Goal: Task Accomplishment & Management: Use online tool/utility

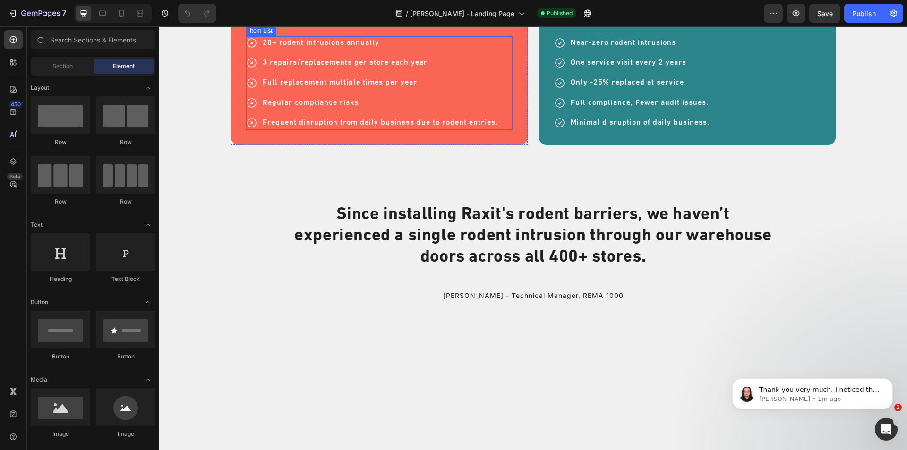
scroll to position [3164, 0]
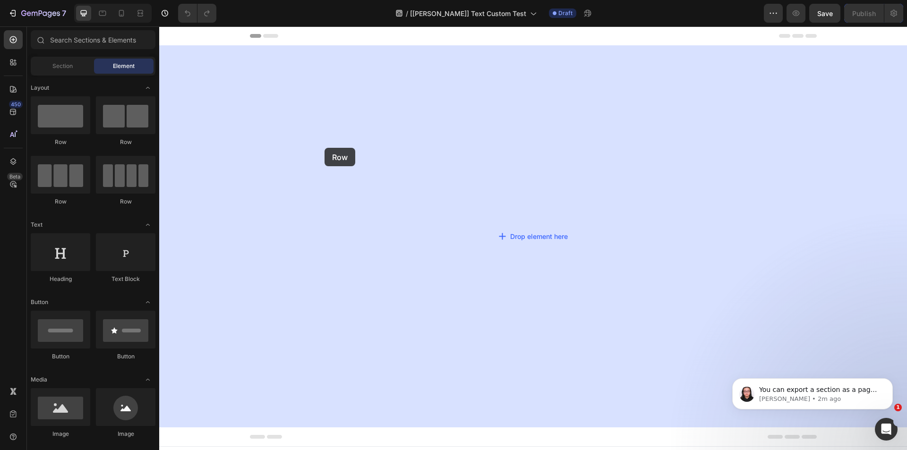
drag, startPoint x: 352, startPoint y: 170, endPoint x: 333, endPoint y: 144, distance: 32.8
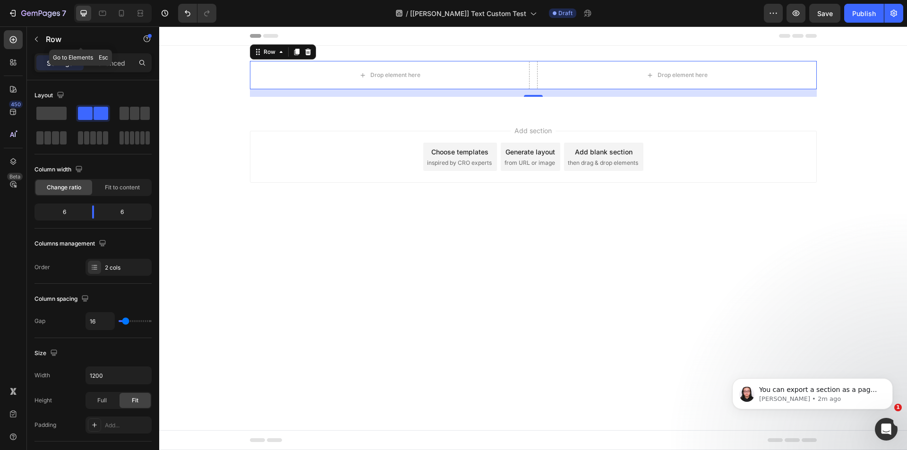
click at [59, 38] on p "Row" at bounding box center [86, 39] width 80 height 11
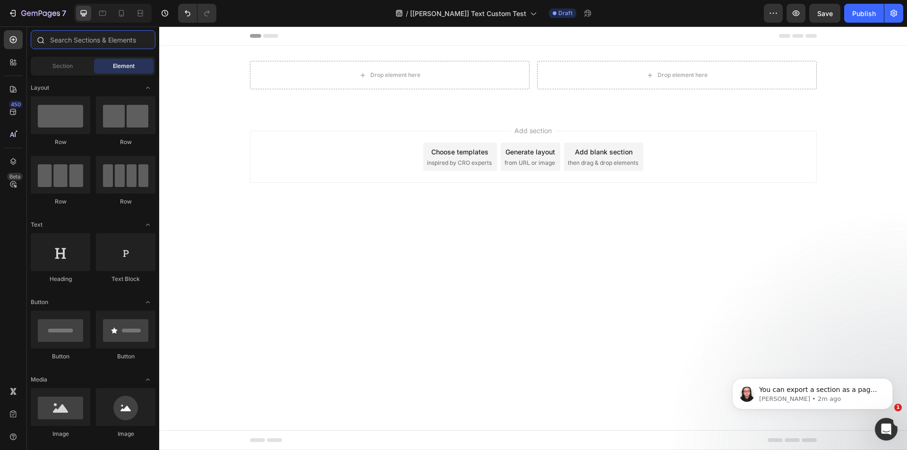
click at [73, 40] on input "text" at bounding box center [93, 39] width 125 height 19
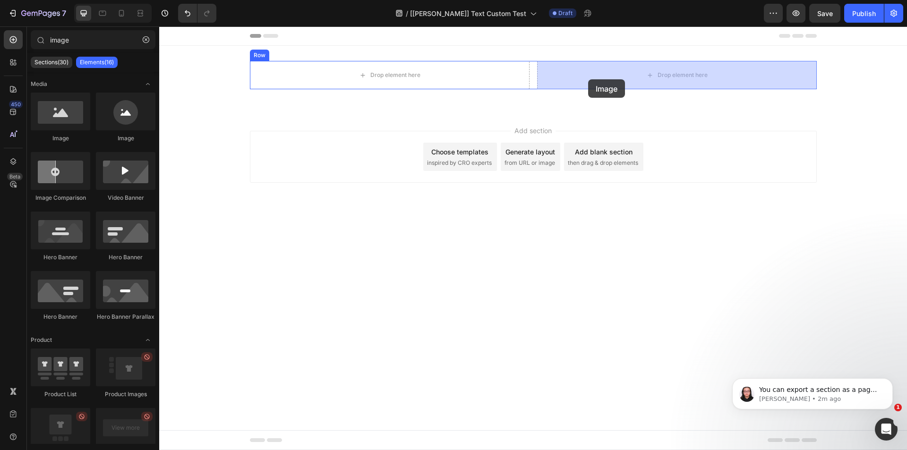
drag, startPoint x: 230, startPoint y: 137, endPoint x: 585, endPoint y: 74, distance: 360.7
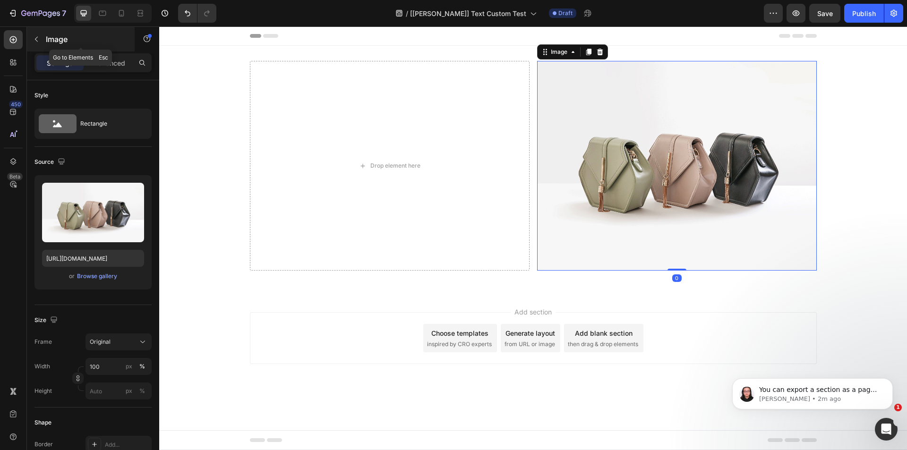
click at [57, 38] on p "Image" at bounding box center [86, 39] width 80 height 11
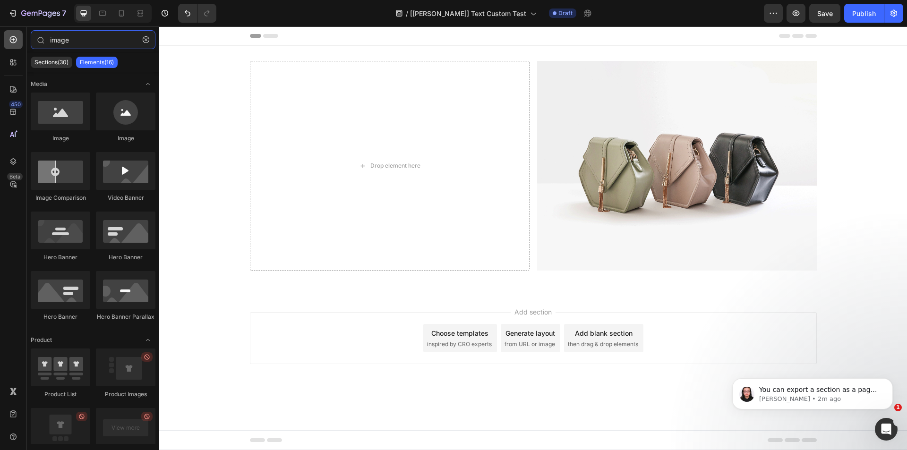
drag, startPoint x: 89, startPoint y: 40, endPoint x: 8, endPoint y: 40, distance: 80.7
click at [8, 40] on div "450 Beta image Sections(30) Elements(16) Media Image Image Image Comparison Vid…" at bounding box center [79, 238] width 159 height 424
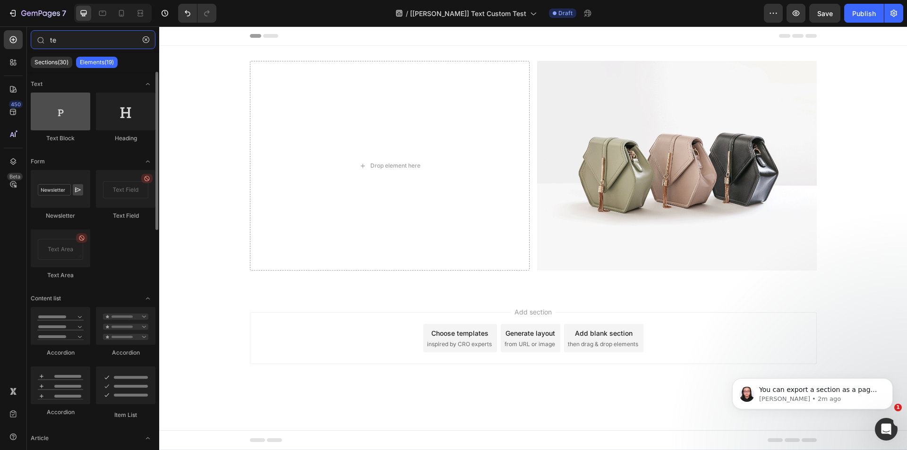
type input "te"
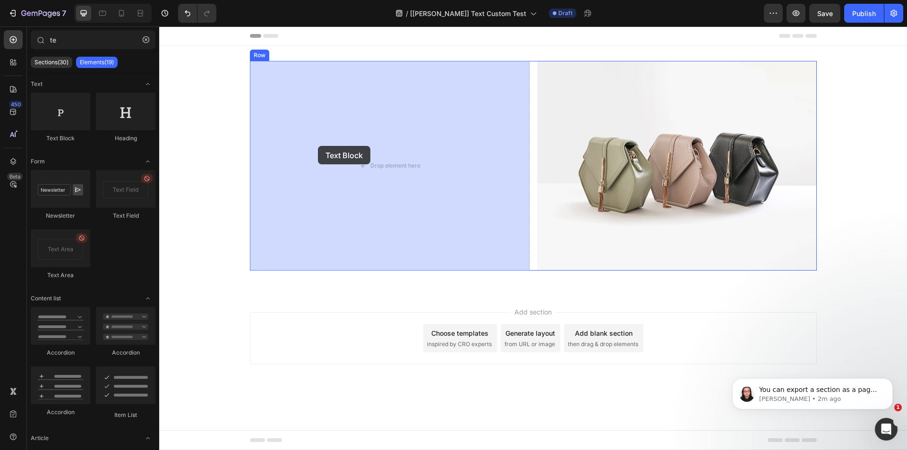
drag, startPoint x: 229, startPoint y: 141, endPoint x: 318, endPoint y: 146, distance: 88.9
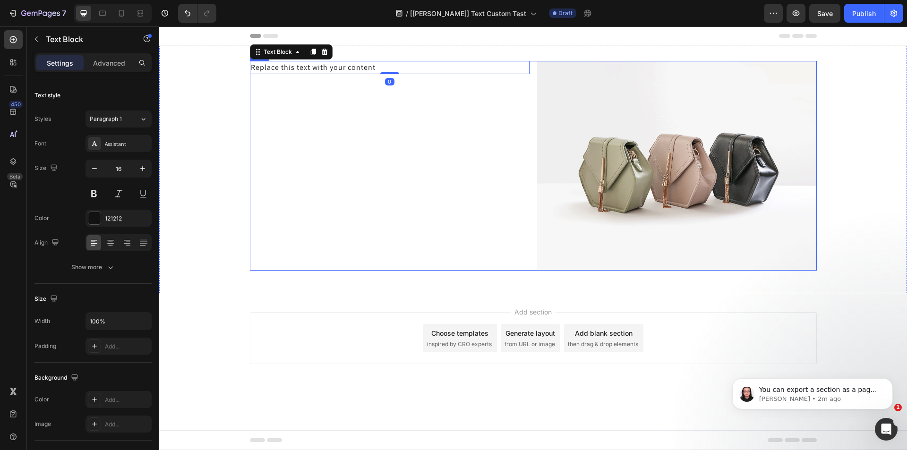
click at [388, 61] on div "Replace this text with your content" at bounding box center [390, 67] width 280 height 13
click at [376, 73] on div "Replace this text with your content" at bounding box center [390, 67] width 280 height 13
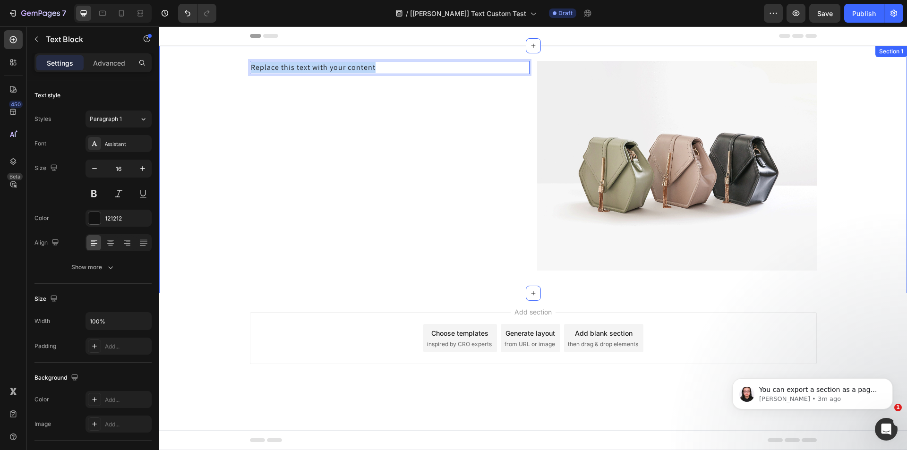
drag, startPoint x: 384, startPoint y: 70, endPoint x: 219, endPoint y: 79, distance: 165.5
click at [219, 79] on div "Replace this text with your content Text Block 0 Image Row" at bounding box center [532, 169] width 747 height 217
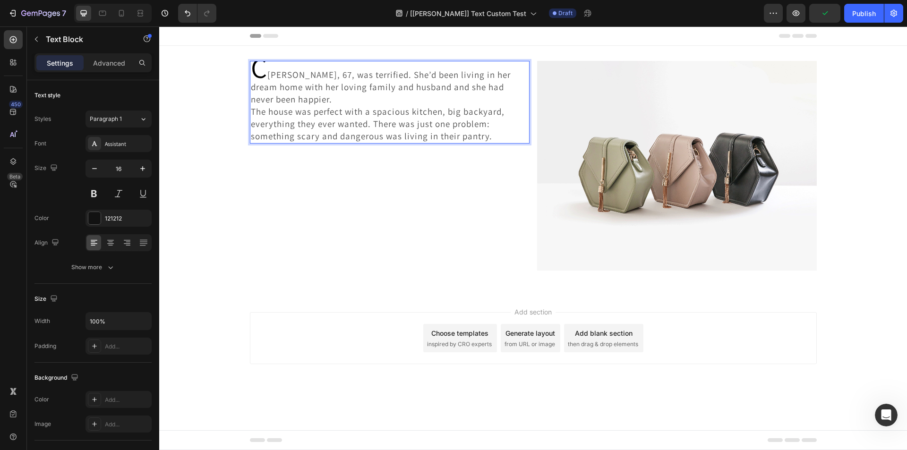
click at [267, 75] on span "harlene, 67, was terrified. She’d been living in her dream home with her loving…" at bounding box center [381, 87] width 260 height 36
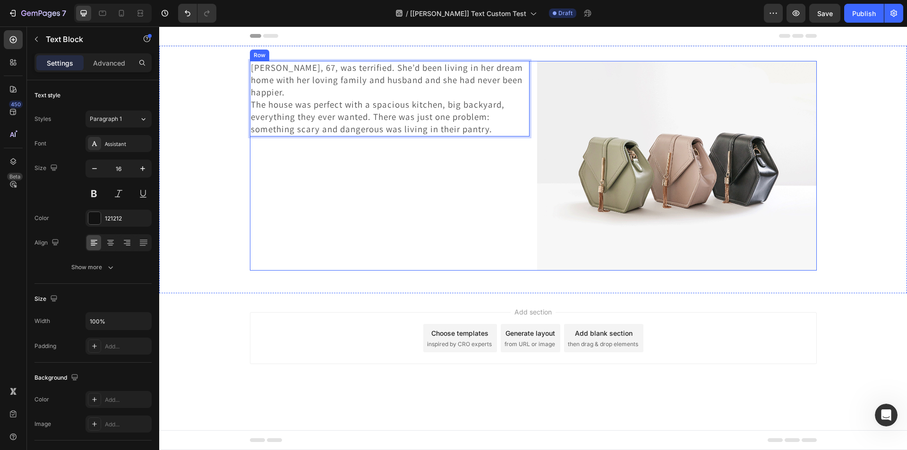
click at [478, 175] on div "Charlene, 67, was terrified. She’d been living in her dream home with her lovin…" at bounding box center [390, 166] width 280 height 210
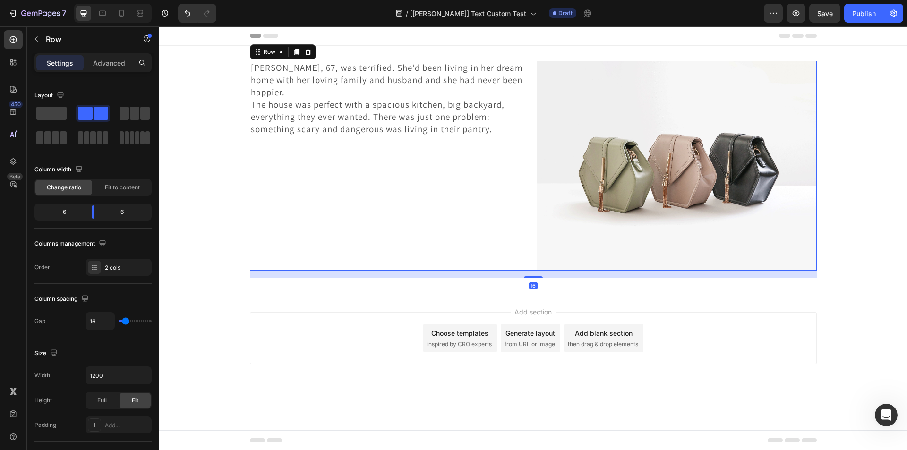
click at [244, 290] on div "Charlene, 67, was terrified. She’d been living in her dream home with her lovin…" at bounding box center [532, 169] width 747 height 247
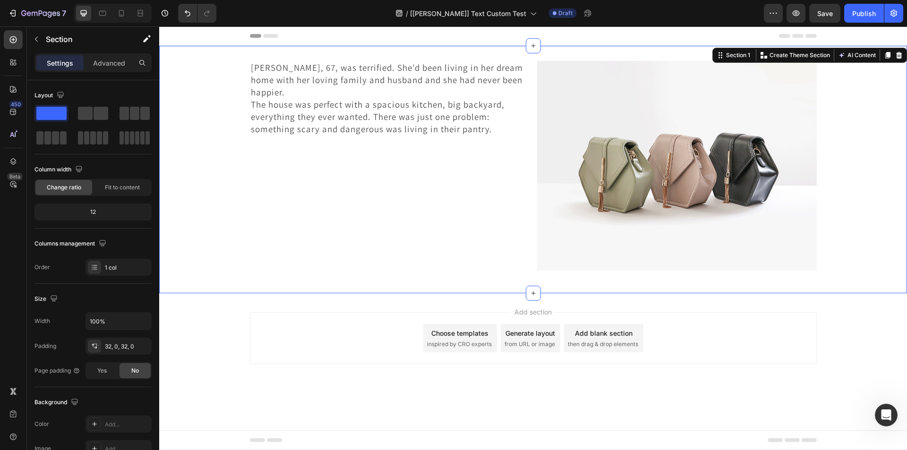
click at [355, 121] on span "The house was perfect with a spacious kitchen, big backyard, everything they ev…" at bounding box center [378, 117] width 254 height 36
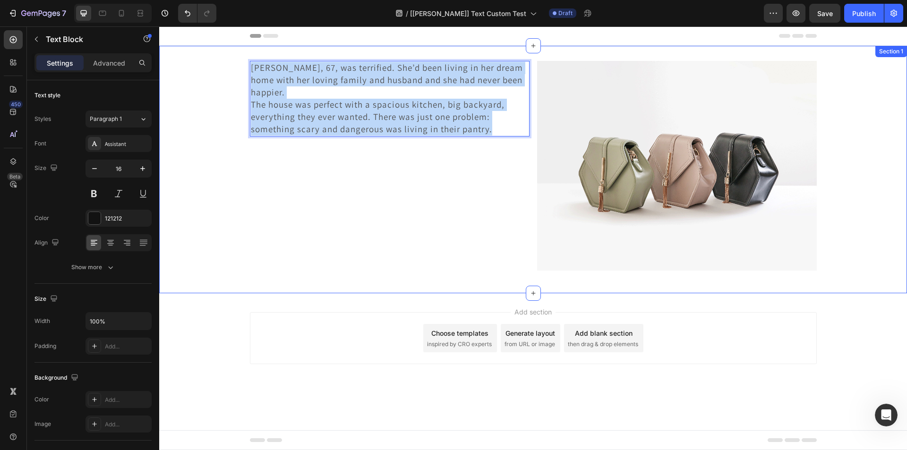
drag, startPoint x: 499, startPoint y: 132, endPoint x: 240, endPoint y: 65, distance: 267.3
click at [240, 65] on div "Charlene, 67, was terrified. She’d been living in her dream home with her lovin…" at bounding box center [532, 169] width 747 height 217
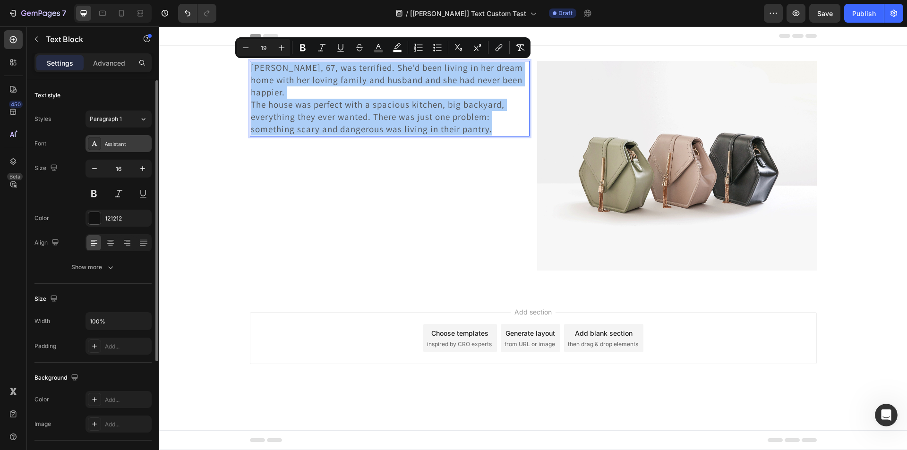
click at [118, 147] on div "Assistant" at bounding box center [127, 144] width 44 height 8
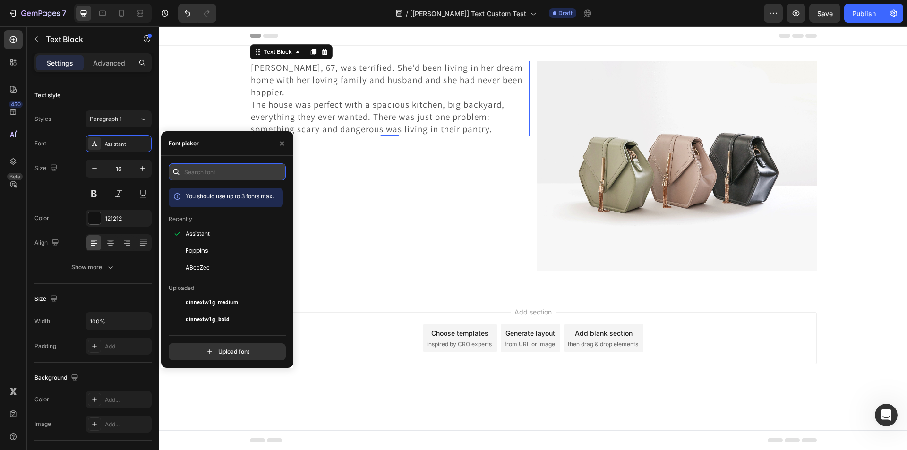
click at [214, 177] on input "text" at bounding box center [227, 171] width 117 height 17
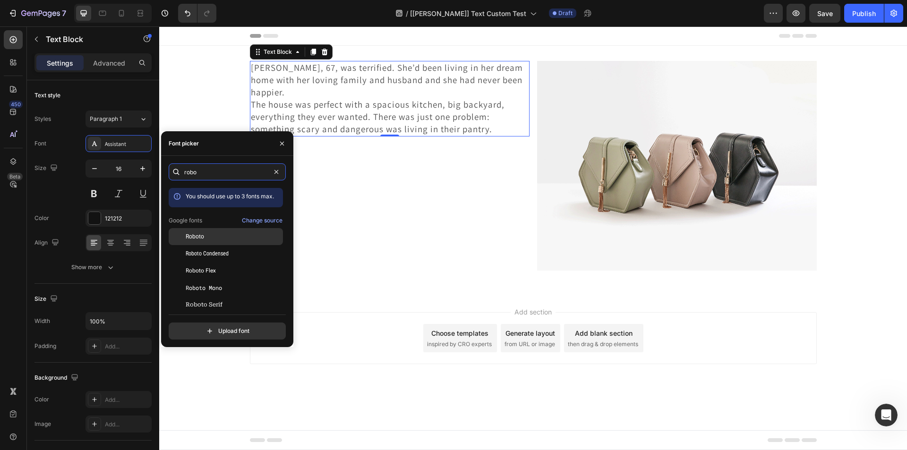
type input "robo"
click at [206, 232] on div "Roboto" at bounding box center [233, 236] width 95 height 8
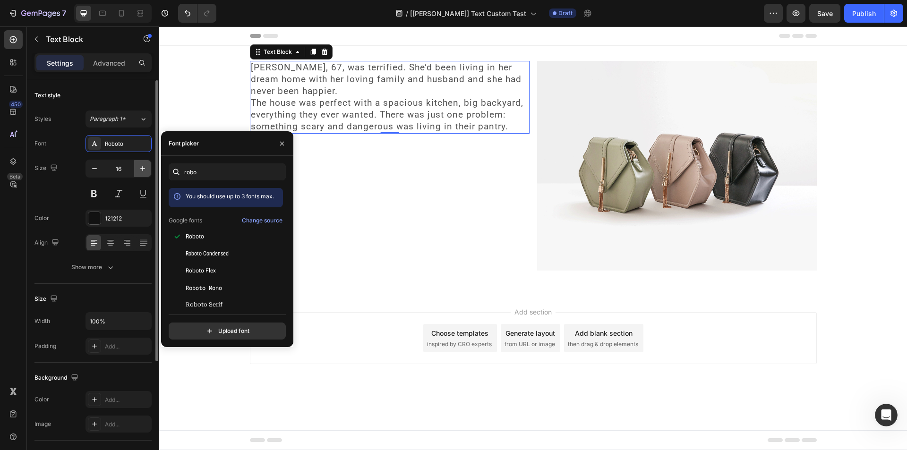
click at [148, 170] on button "button" at bounding box center [142, 168] width 17 height 17
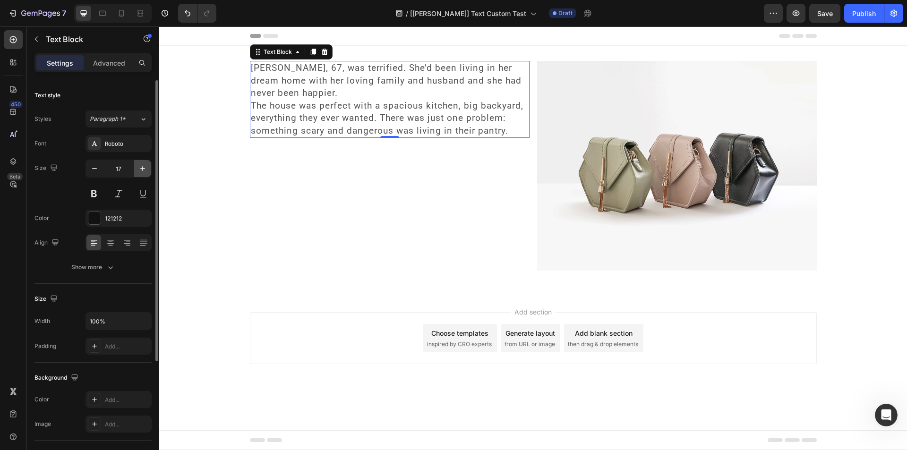
click at [148, 169] on button "button" at bounding box center [142, 168] width 17 height 17
type input "19"
click at [47, 183] on div "Size 19" at bounding box center [92, 181] width 117 height 42
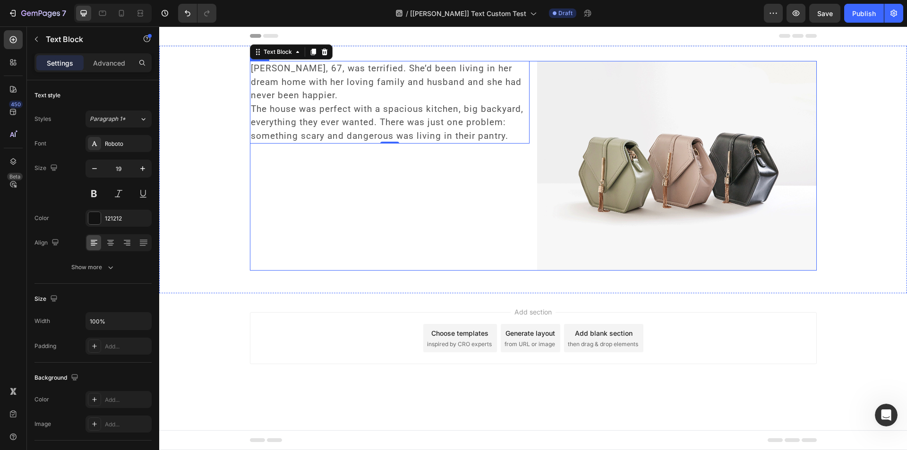
click at [401, 181] on div "Charlene, 67, was terrified. She’d been living in her dream home with her lovin…" at bounding box center [390, 166] width 280 height 210
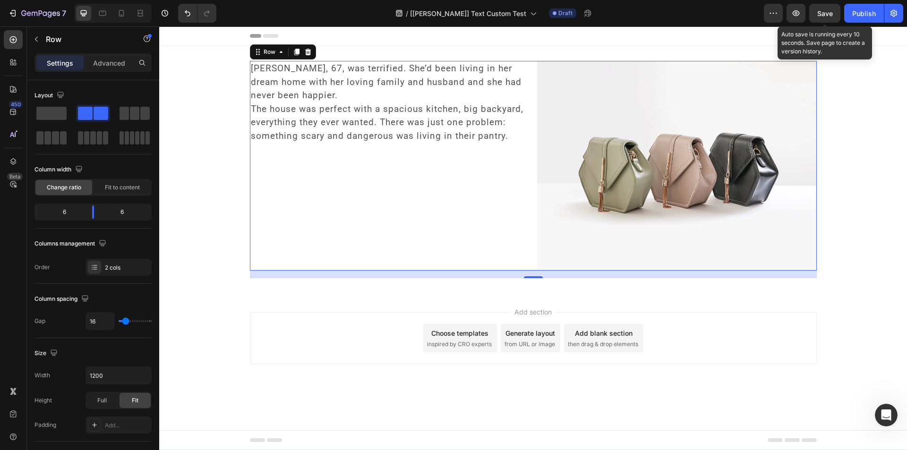
drag, startPoint x: 823, startPoint y: 18, endPoint x: 780, endPoint y: 24, distance: 42.9
click at [823, 18] on div "Save" at bounding box center [825, 13] width 16 height 10
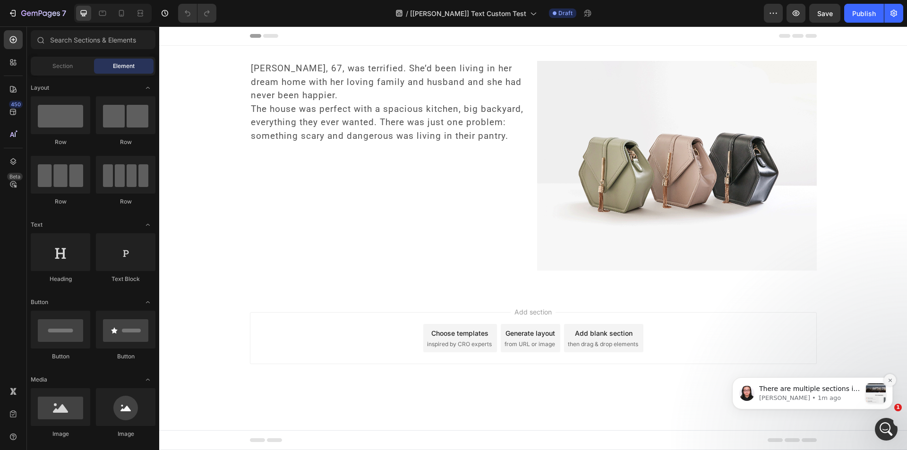
click at [890, 382] on icon "Dismiss notification" at bounding box center [889, 380] width 5 height 5
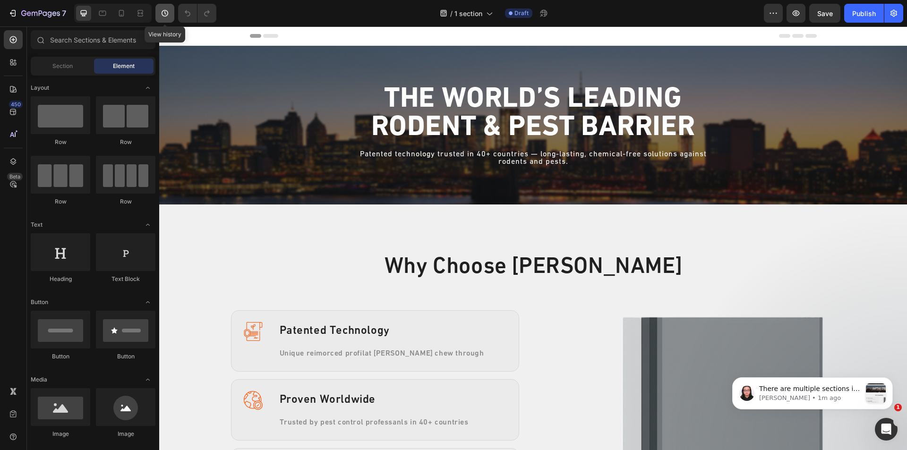
click at [170, 14] on icon "button" at bounding box center [164, 12] width 9 height 9
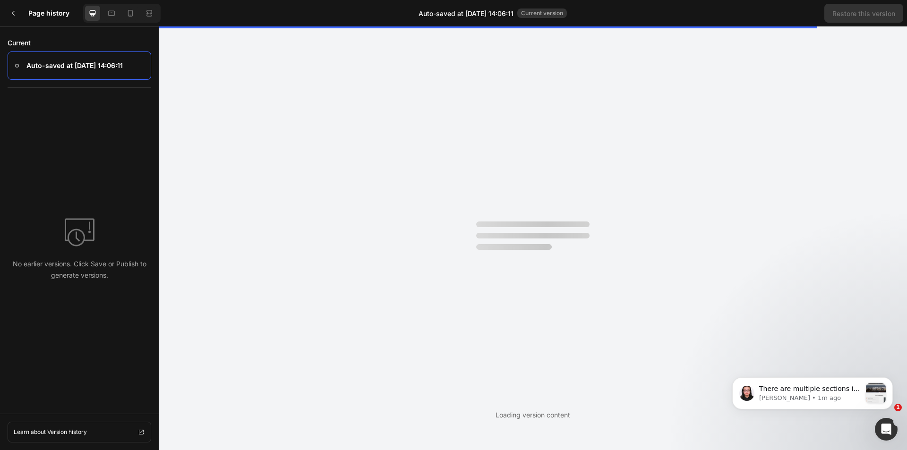
drag, startPoint x: 107, startPoint y: 137, endPoint x: 101, endPoint y: 161, distance: 24.4
click at [105, 148] on div "No earlier versions. Click Save or Publish to generate versions." at bounding box center [79, 247] width 159 height 318
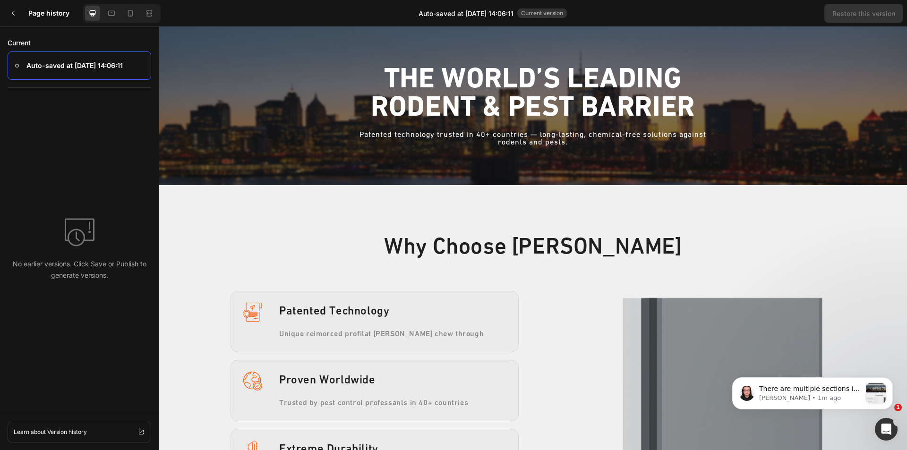
drag, startPoint x: 95, startPoint y: 136, endPoint x: 96, endPoint y: 170, distance: 33.5
click at [95, 158] on div "No earlier versions. Click Save or Publish to generate versions." at bounding box center [79, 247] width 159 height 318
drag, startPoint x: 91, startPoint y: 141, endPoint x: 94, endPoint y: 176, distance: 35.1
click at [95, 181] on div "No earlier versions. Click Save or Publish to generate versions." at bounding box center [79, 247] width 159 height 318
drag, startPoint x: 83, startPoint y: 160, endPoint x: 80, endPoint y: 151, distance: 9.3
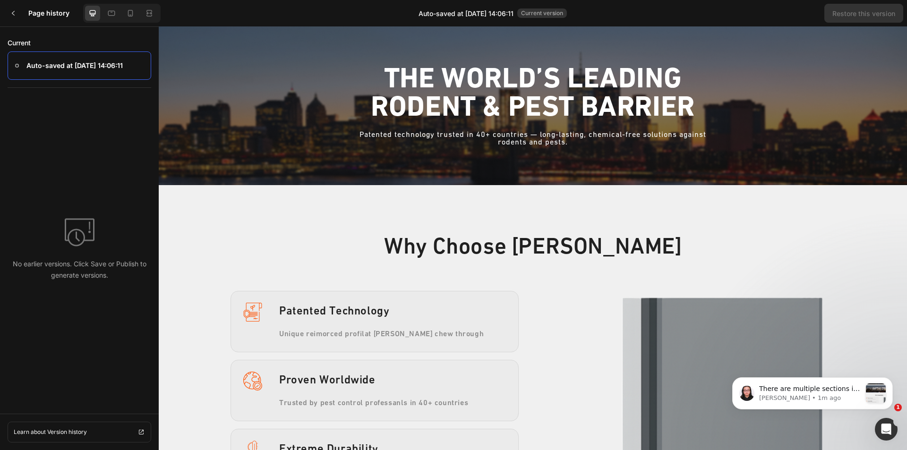
click at [84, 180] on div "No earlier versions. Click Save or Publish to generate versions." at bounding box center [79, 247] width 159 height 318
drag, startPoint x: 75, startPoint y: 149, endPoint x: 155, endPoint y: 115, distance: 87.2
click at [79, 172] on div "No earlier versions. Click Save or Publish to generate versions." at bounding box center [79, 247] width 159 height 318
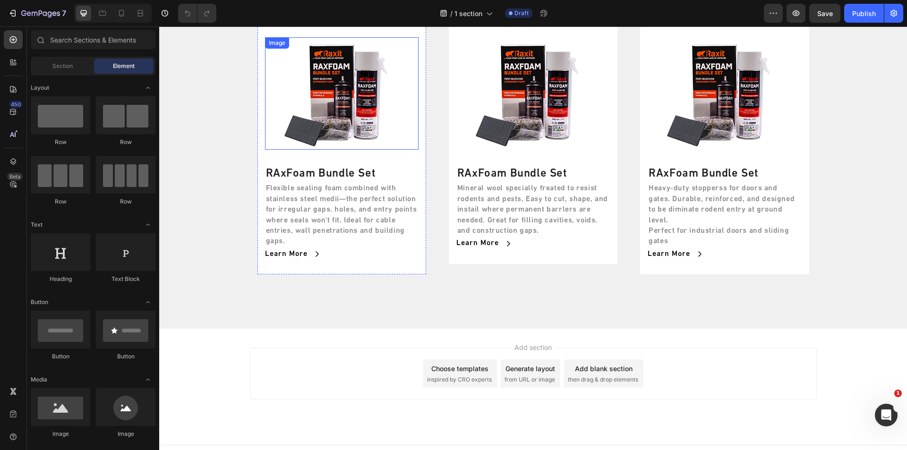
scroll to position [1979, 0]
